Goal: Task Accomplishment & Management: Use online tool/utility

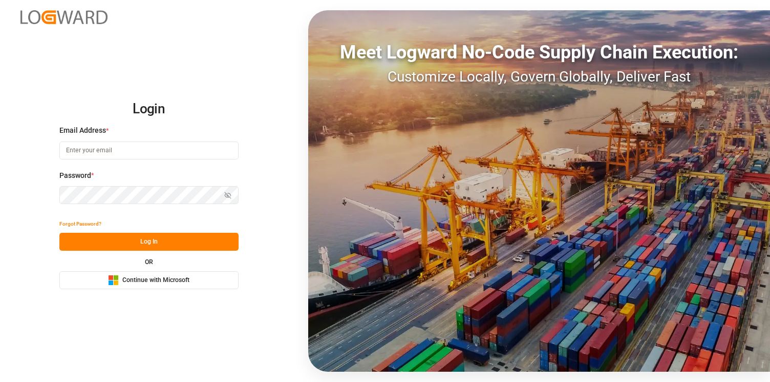
click at [195, 275] on button "Microsoft Logo Continue with Microsoft" at bounding box center [148, 280] width 179 height 18
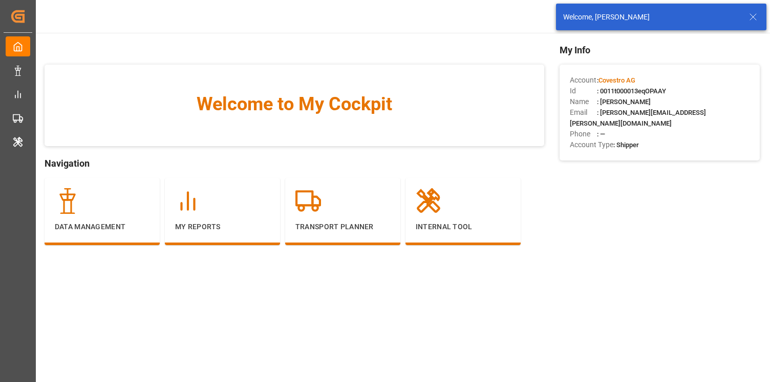
click at [750, 20] on icon at bounding box center [753, 17] width 12 height 12
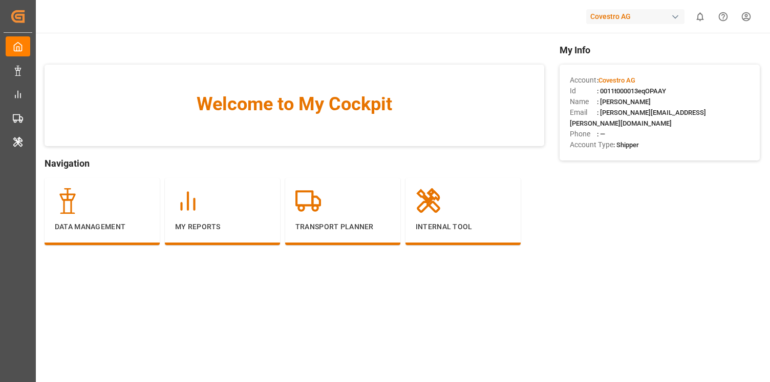
drag, startPoint x: 197, startPoint y: 242, endPoint x: 163, endPoint y: 242, distance: 33.8
click at [163, 242] on div "Data Management My Reports Transport Planner Internal Tool" at bounding box center [286, 216] width 482 height 77
click at [315, 219] on div "Transport Planner" at bounding box center [343, 210] width 95 height 44
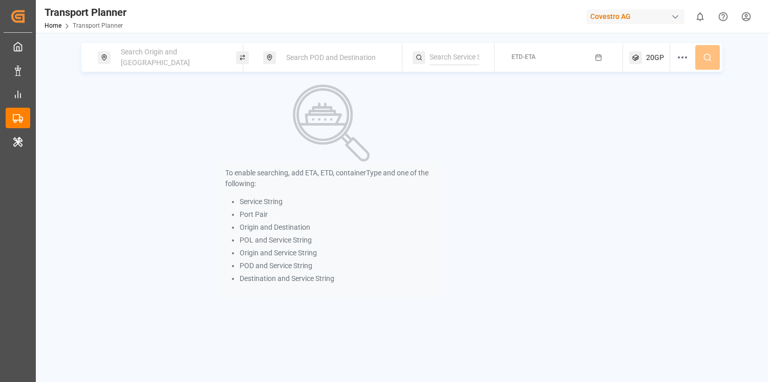
click at [183, 62] on div "Search Origin and [GEOGRAPHIC_DATA]" at bounding box center [170, 58] width 111 height 30
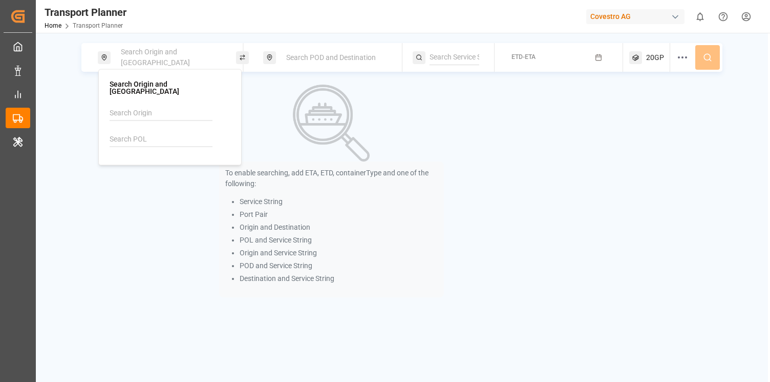
click at [167, 132] on input at bounding box center [161, 139] width 103 height 15
click at [138, 162] on b "NLRTM" at bounding box center [148, 166] width 25 height 8
type input "NLRTM"
click at [563, 158] on div "To enable searching, add ETA, ETD, containerType and one of the following: Serv…" at bounding box center [331, 191] width 500 height 213
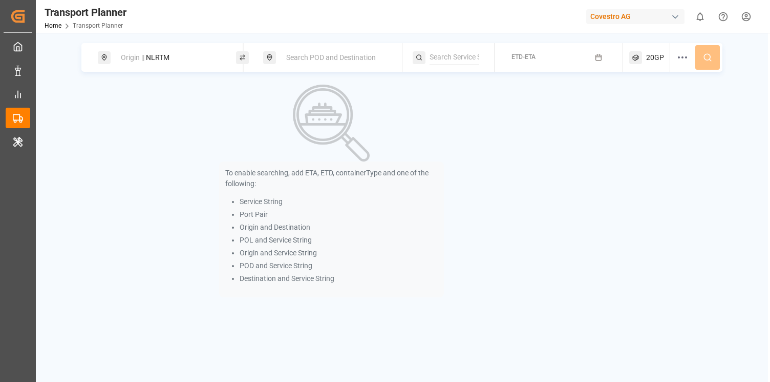
click at [359, 66] on div "Search POD and Destination" at bounding box center [335, 57] width 111 height 19
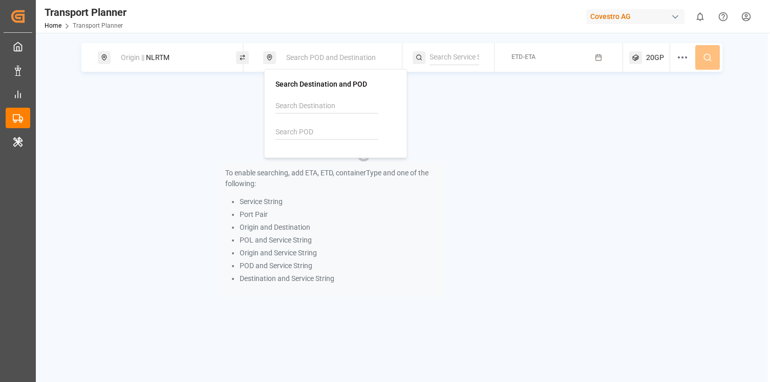
click at [317, 131] on input at bounding box center [327, 131] width 103 height 15
type input "thlch"
click at [540, 143] on div "To enable searching, add ETA, ETD, containerType and one of the following: Serv…" at bounding box center [331, 191] width 500 height 213
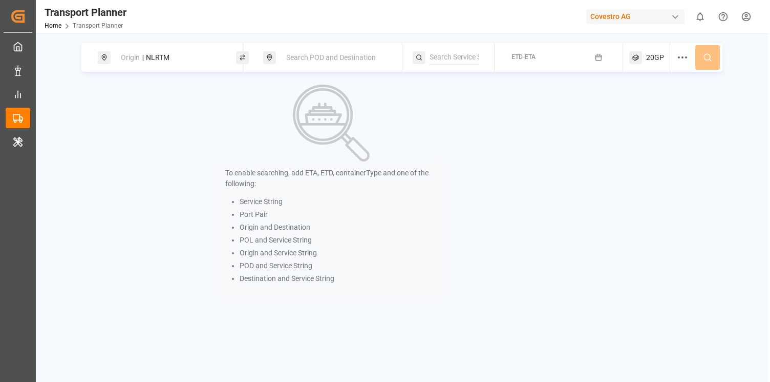
click at [633, 18] on div "Covestro AG" at bounding box center [636, 16] width 98 height 15
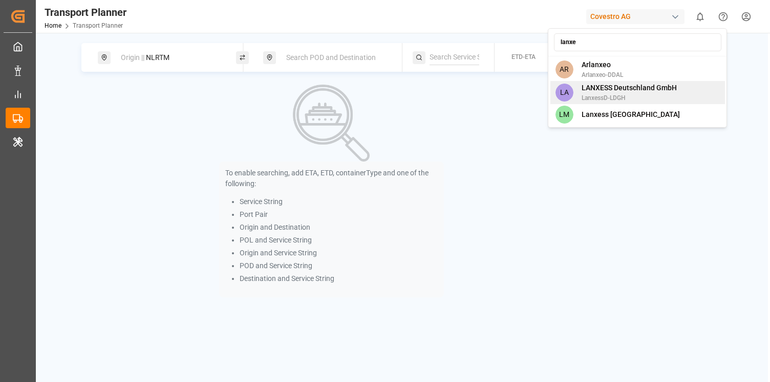
type input "lanxe"
click at [619, 92] on span "LANXESS Deutschland GmbH" at bounding box center [629, 87] width 95 height 11
